Goal: Use online tool/utility: Utilize a website feature to perform a specific function

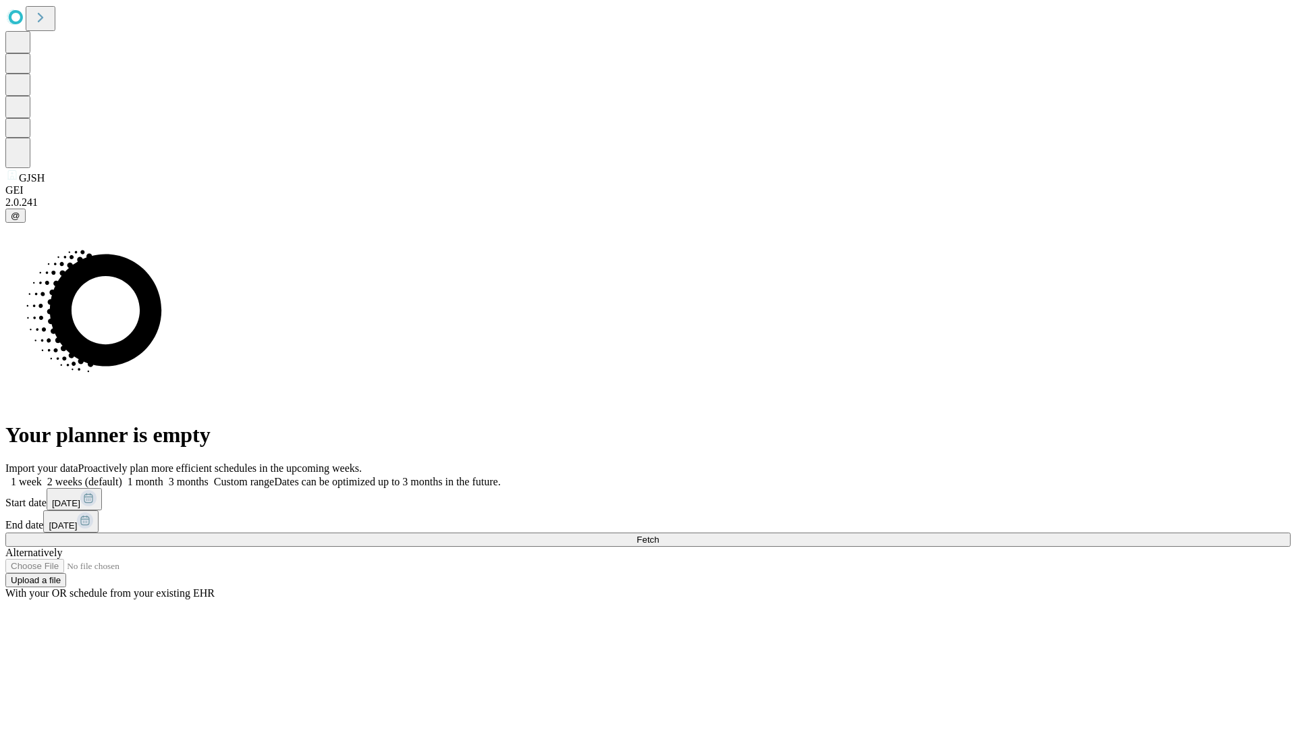
click at [659, 535] on span "Fetch" at bounding box center [648, 540] width 22 height 10
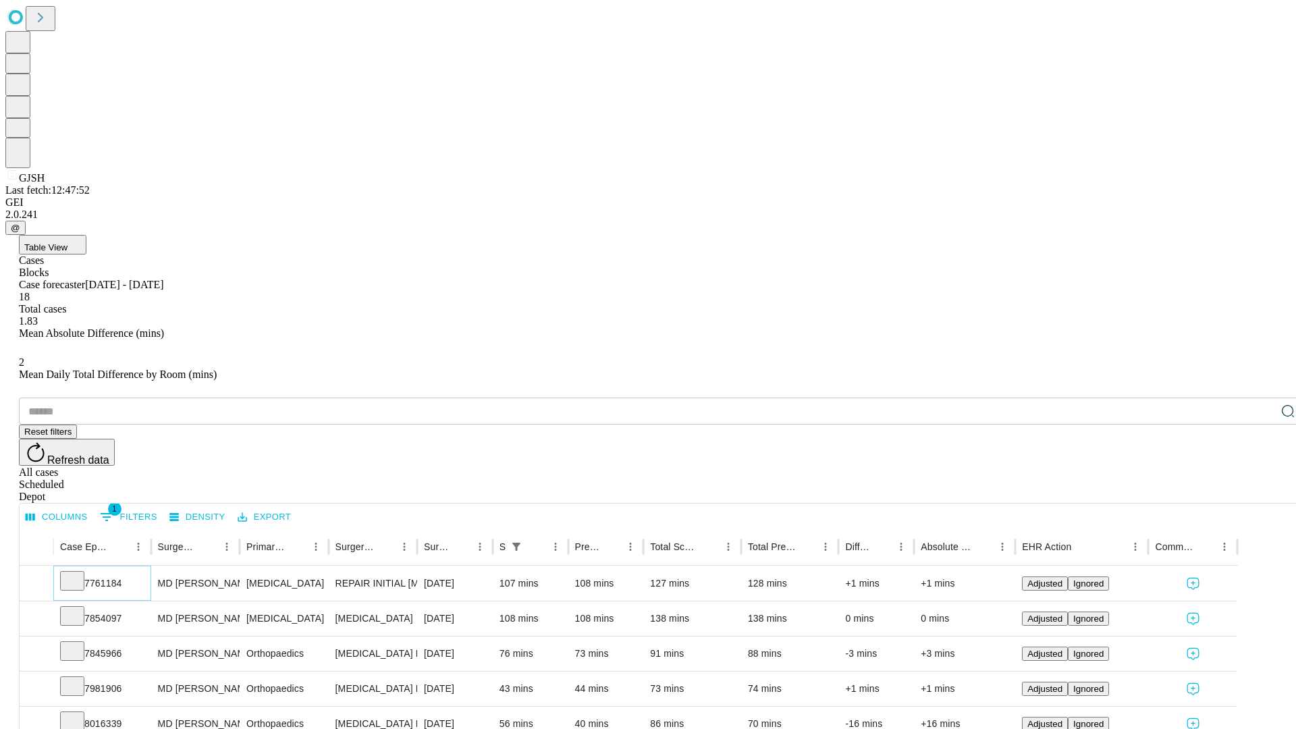
click at [79, 573] on icon at bounding box center [72, 580] width 14 height 14
